Goal: Navigation & Orientation: Find specific page/section

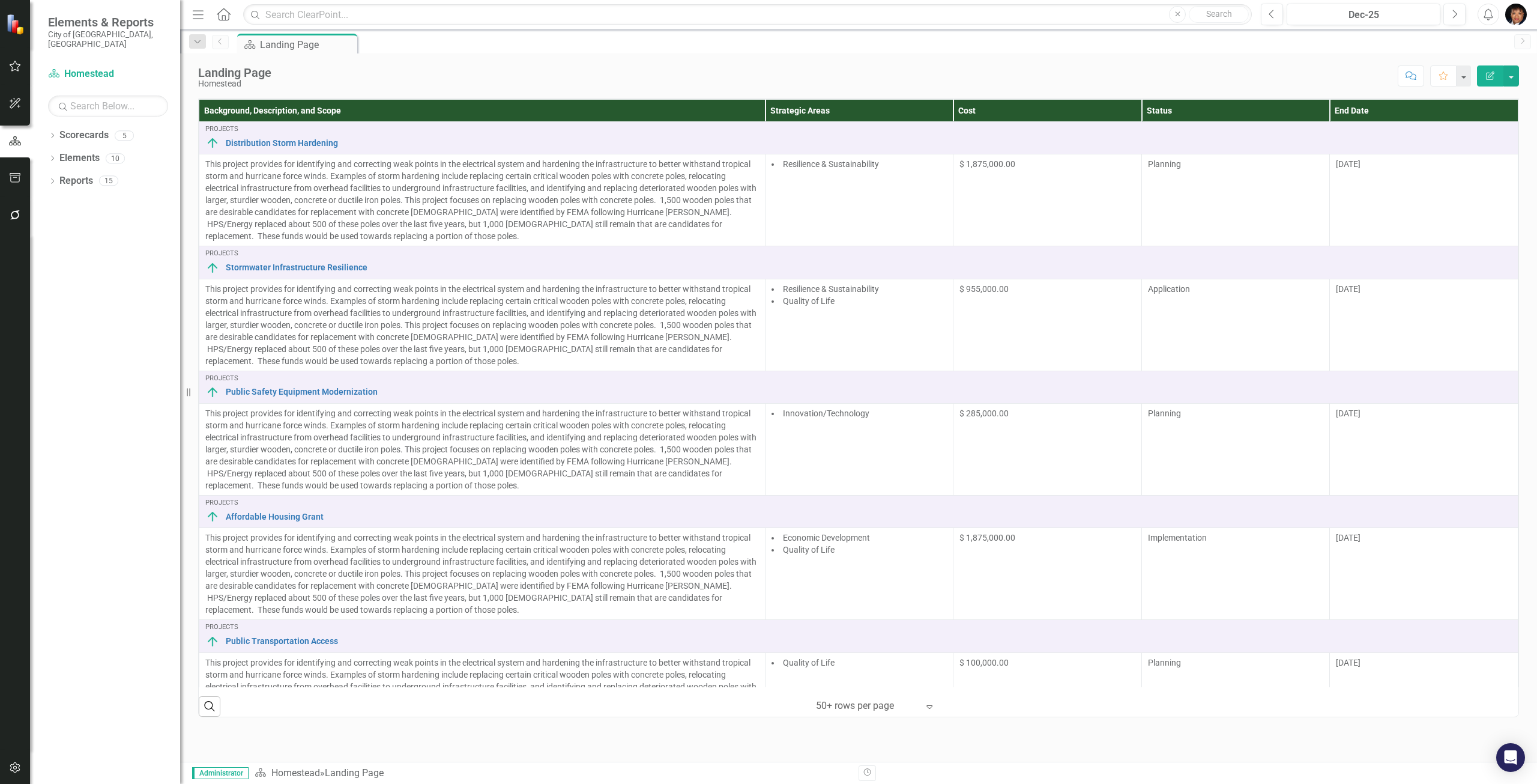
click at [1518, 19] on img "button" at bounding box center [1516, 15] width 22 height 22
click at [1471, 152] on link "icon.portal Success Portal" at bounding box center [1479, 150] width 95 height 23
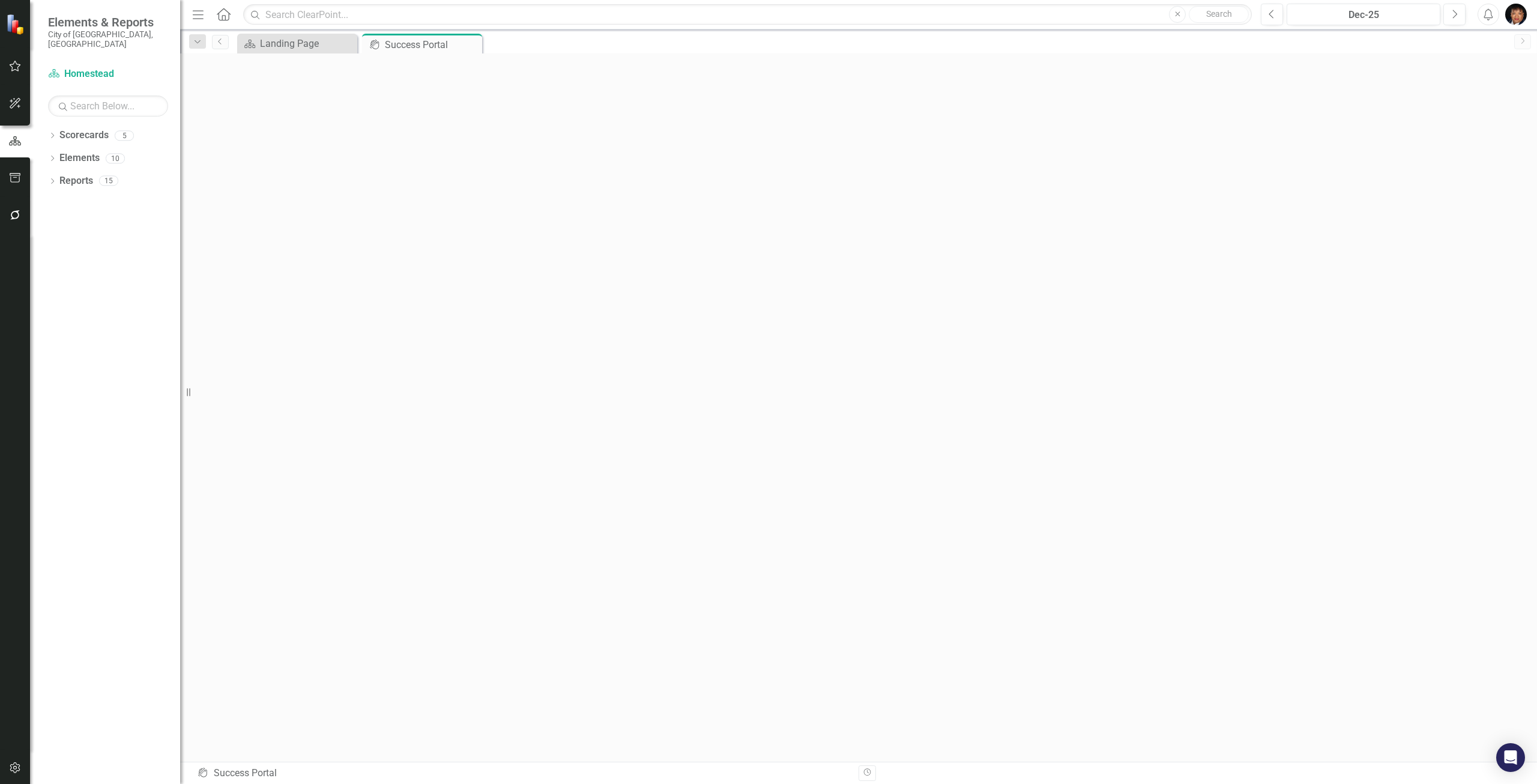
scroll to position [4, 0]
click at [75, 129] on link "Scorecards" at bounding box center [84, 136] width 49 height 14
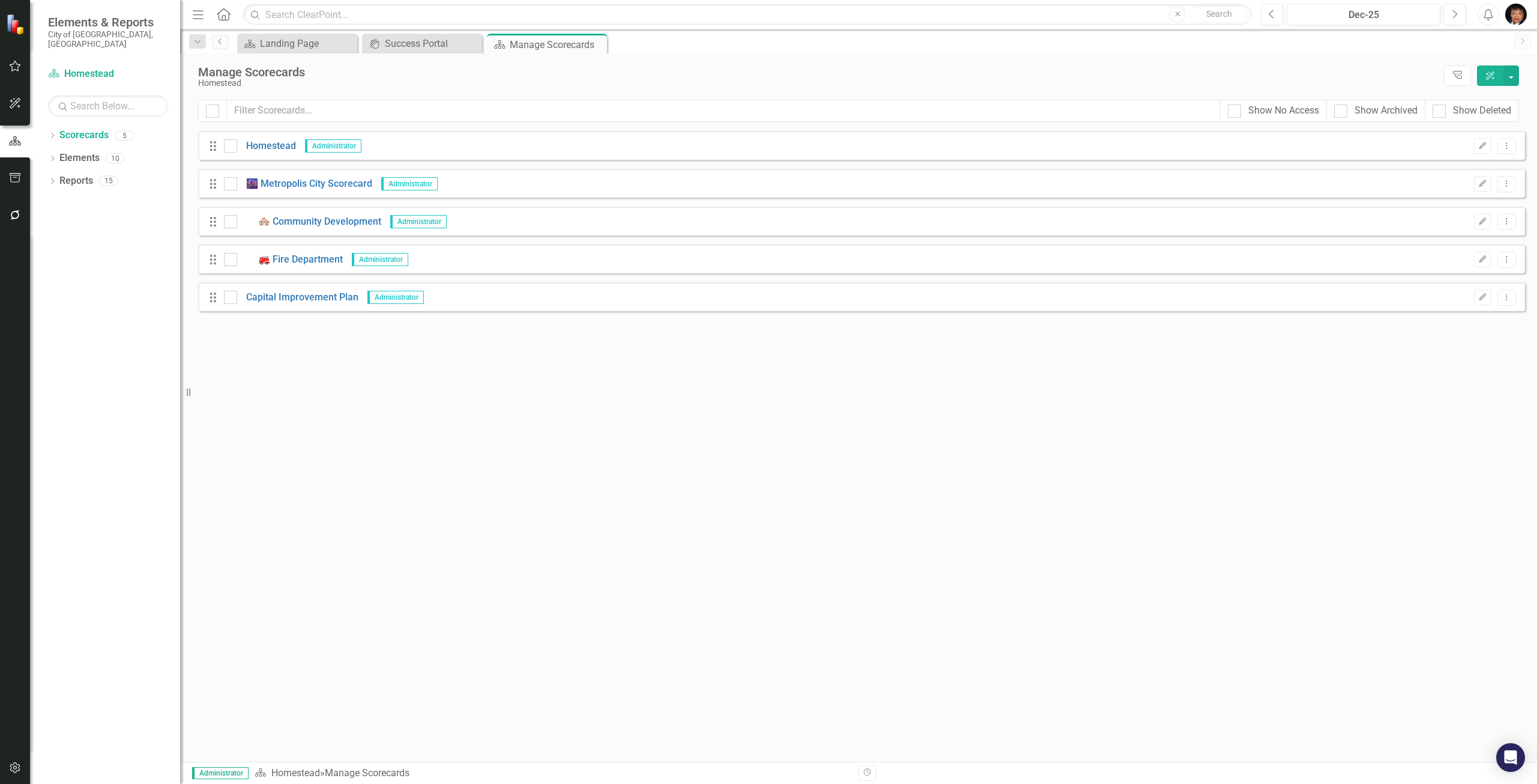
click at [1513, 12] on img "button" at bounding box center [1516, 15] width 22 height 22
click at [1462, 150] on link "icon.portal Success Portal" at bounding box center [1479, 150] width 95 height 23
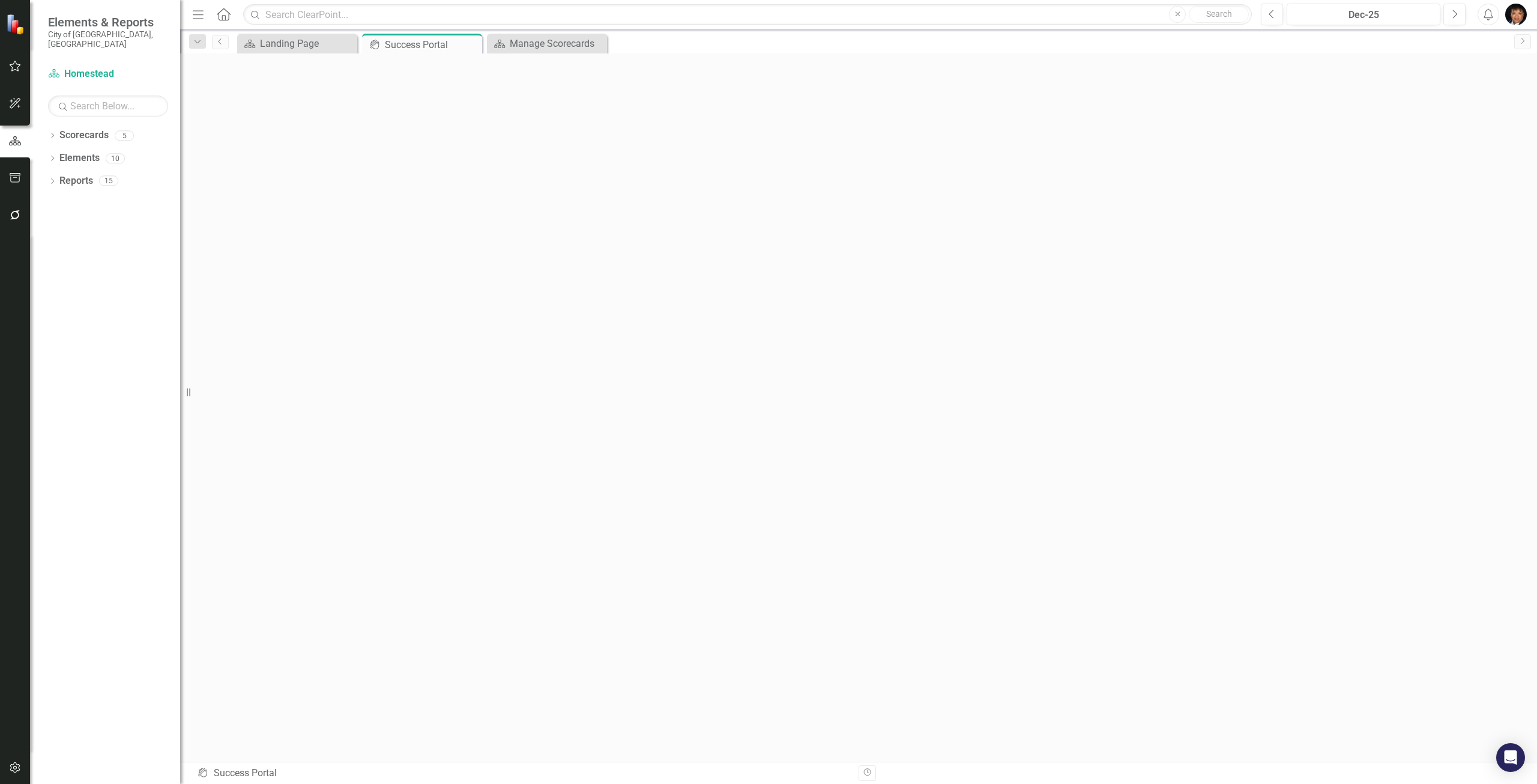
scroll to position [4, 0]
click at [78, 151] on link "Elements" at bounding box center [80, 158] width 40 height 14
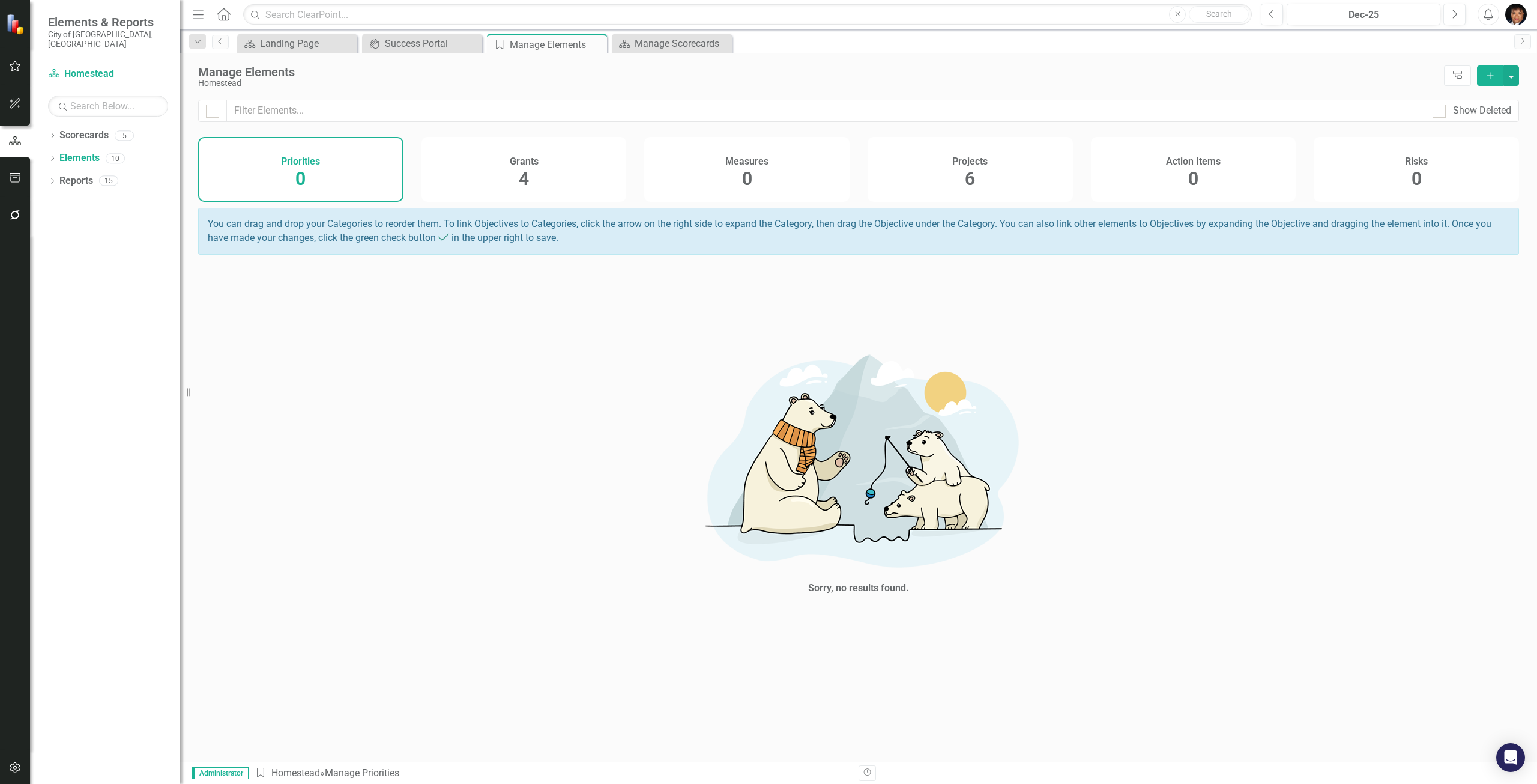
click at [484, 158] on div "Grants 4" at bounding box center [524, 169] width 206 height 65
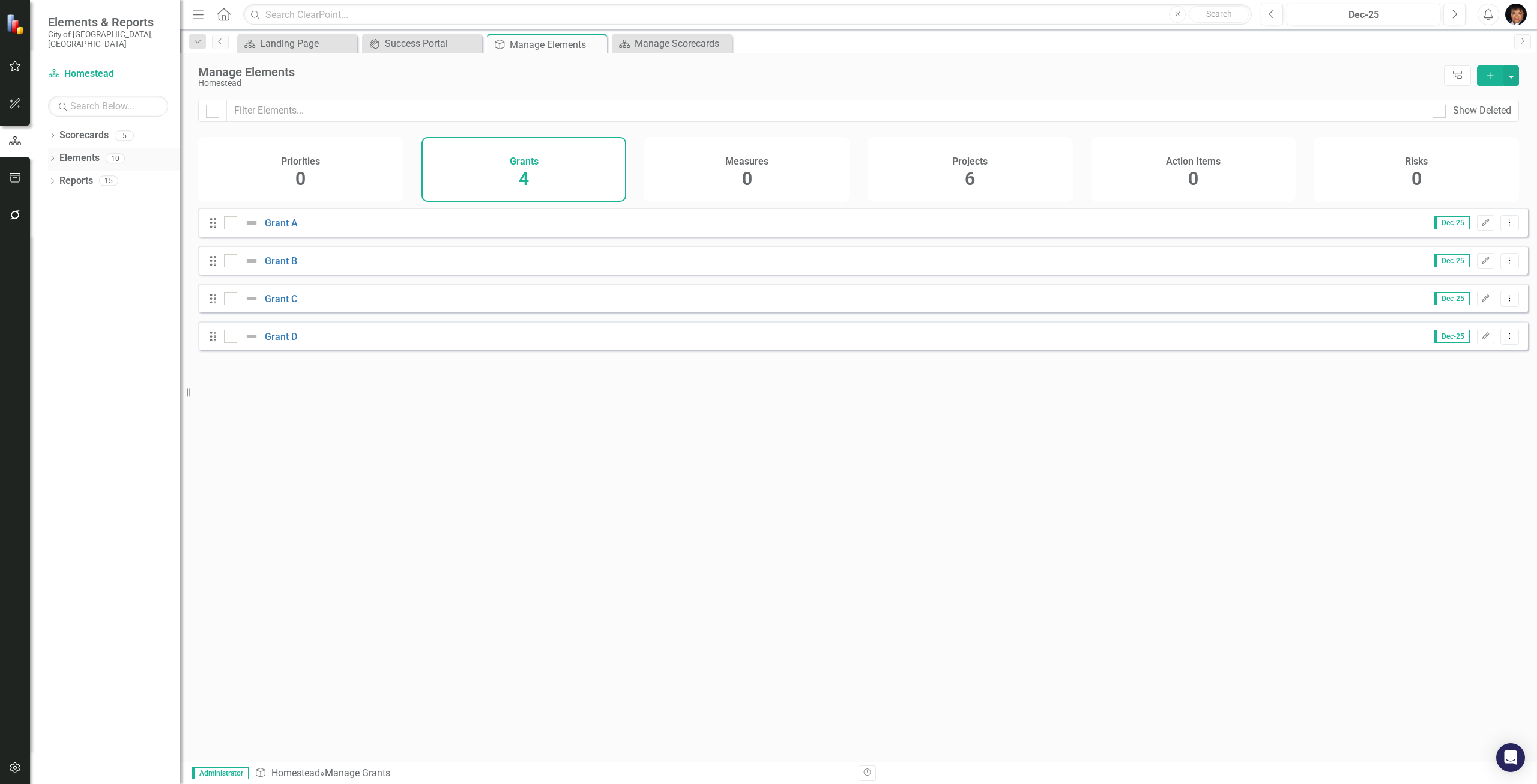
click at [95, 151] on link "Elements" at bounding box center [80, 158] width 40 height 14
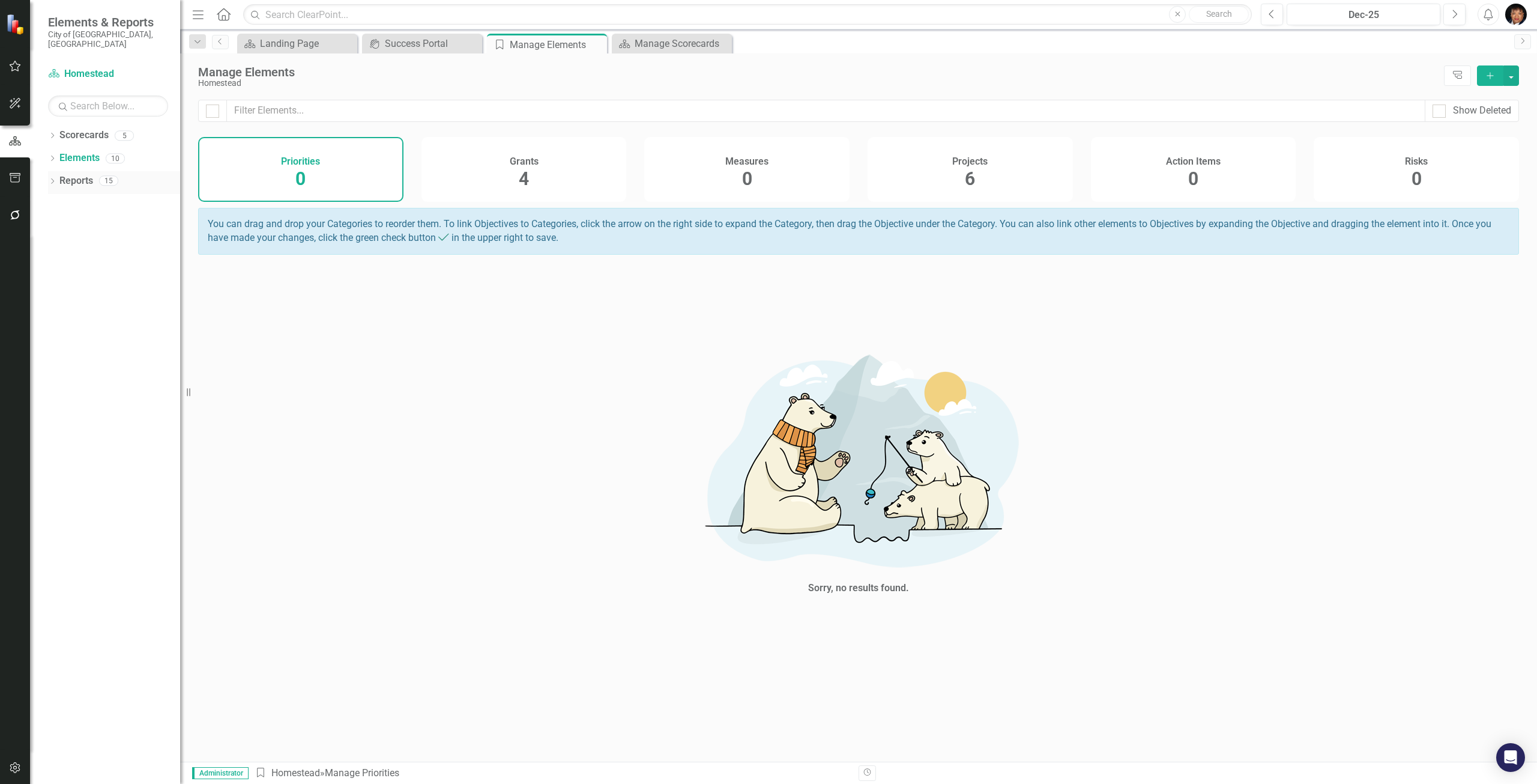
click at [84, 174] on link "Reports" at bounding box center [76, 181] width 33 height 14
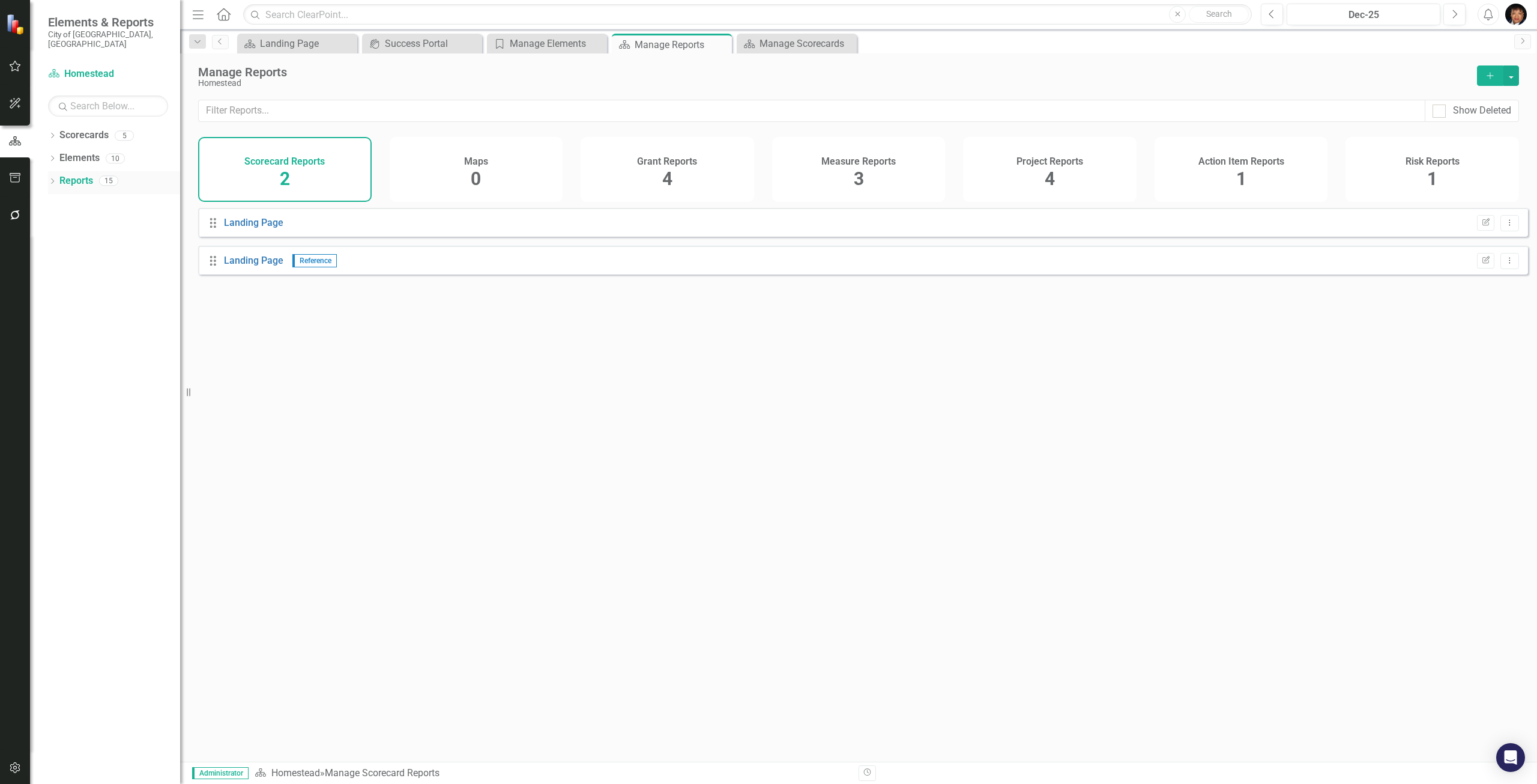
click at [84, 174] on link "Reports" at bounding box center [76, 181] width 33 height 14
click at [92, 129] on link "Scorecards" at bounding box center [84, 136] width 49 height 14
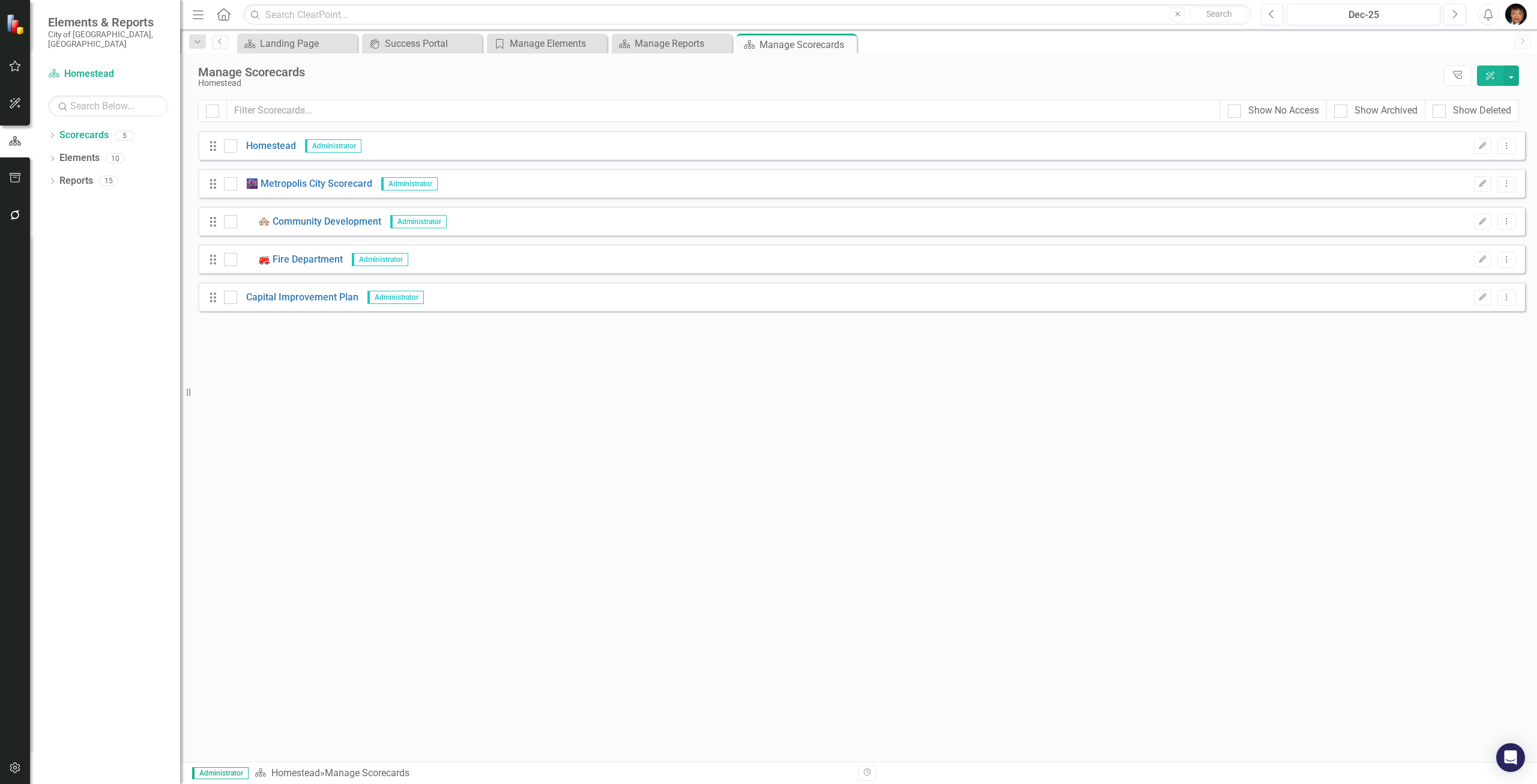
click at [22, 32] on img at bounding box center [16, 24] width 21 height 21
click at [301, 47] on div "Landing Page" at bounding box center [300, 43] width 79 height 15
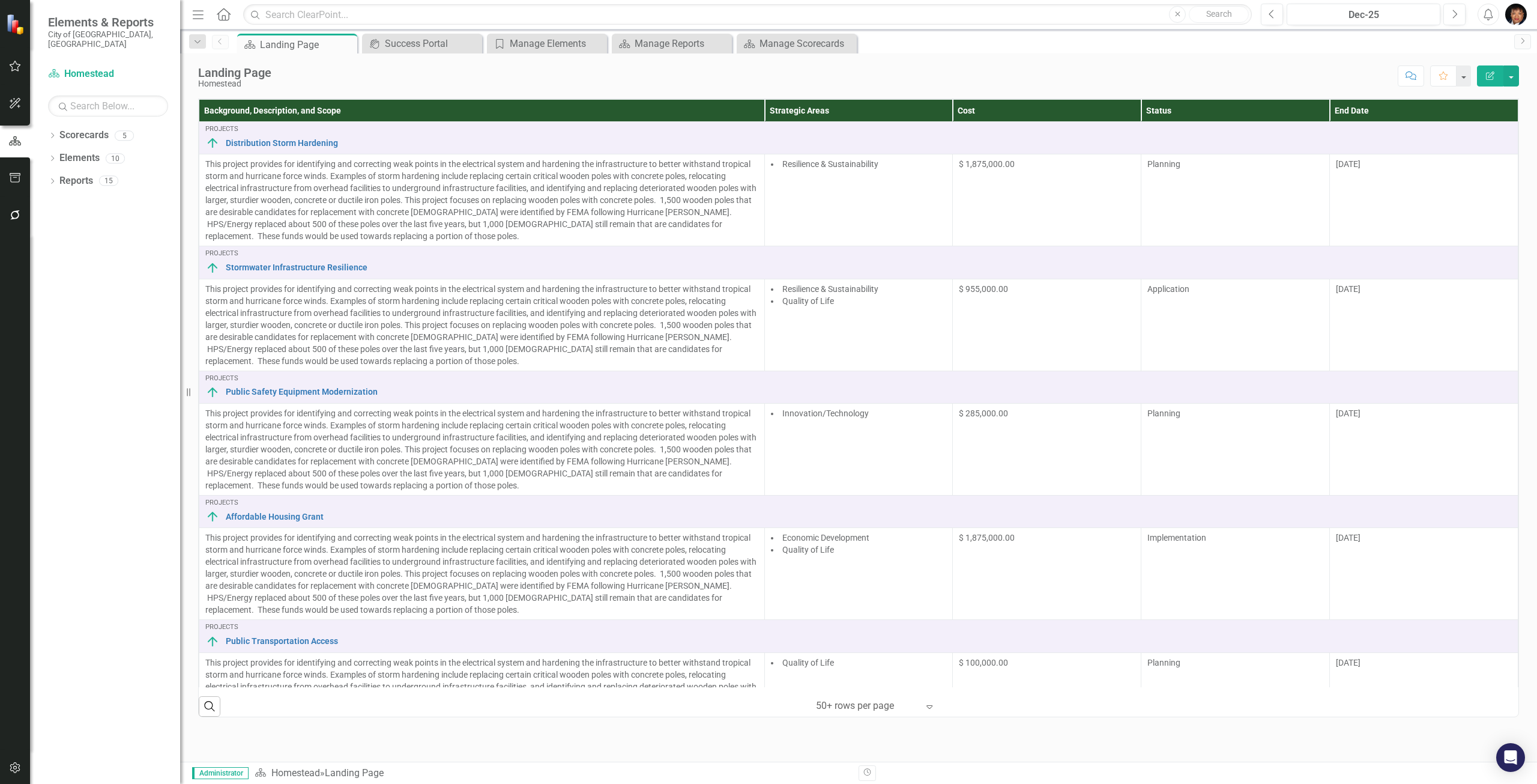
click at [1514, 12] on img "button" at bounding box center [1516, 15] width 22 height 22
click at [1459, 172] on link "Logout Log Out" at bounding box center [1479, 174] width 95 height 23
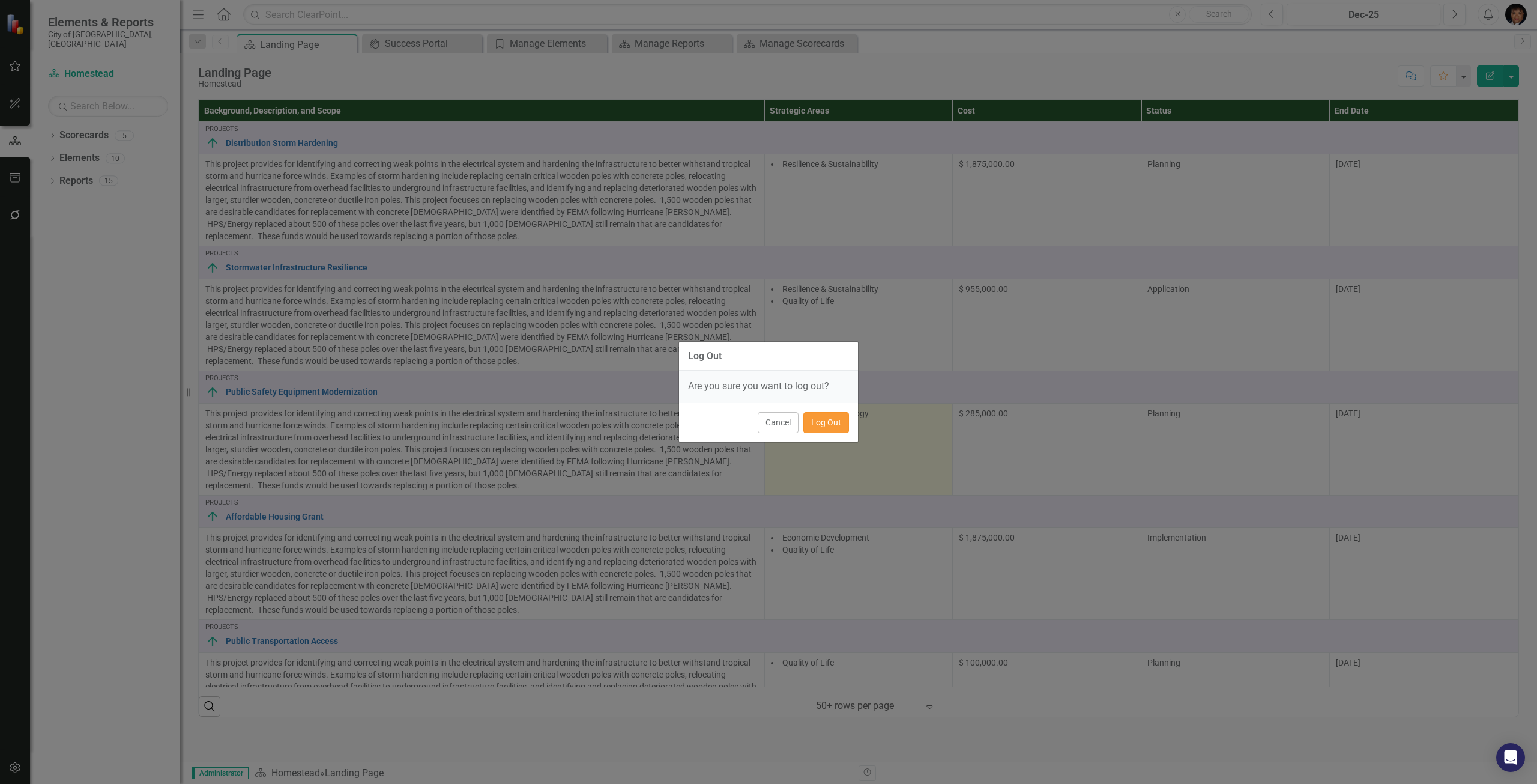
click at [831, 421] on button "Log Out" at bounding box center [826, 422] width 46 height 21
